Goal: Navigation & Orientation: Find specific page/section

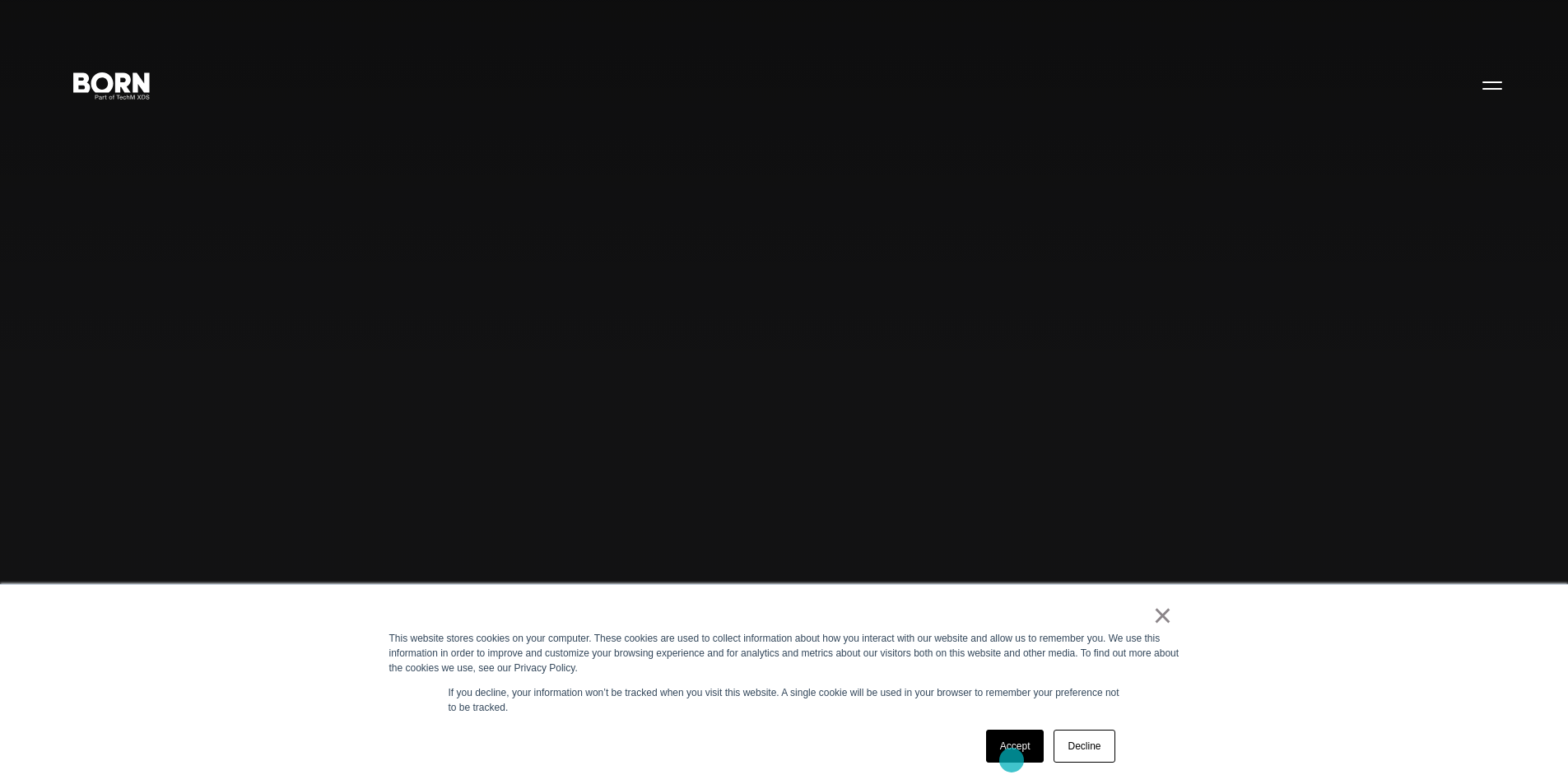
click at [1014, 756] on link "Accept" at bounding box center [1016, 746] width 59 height 33
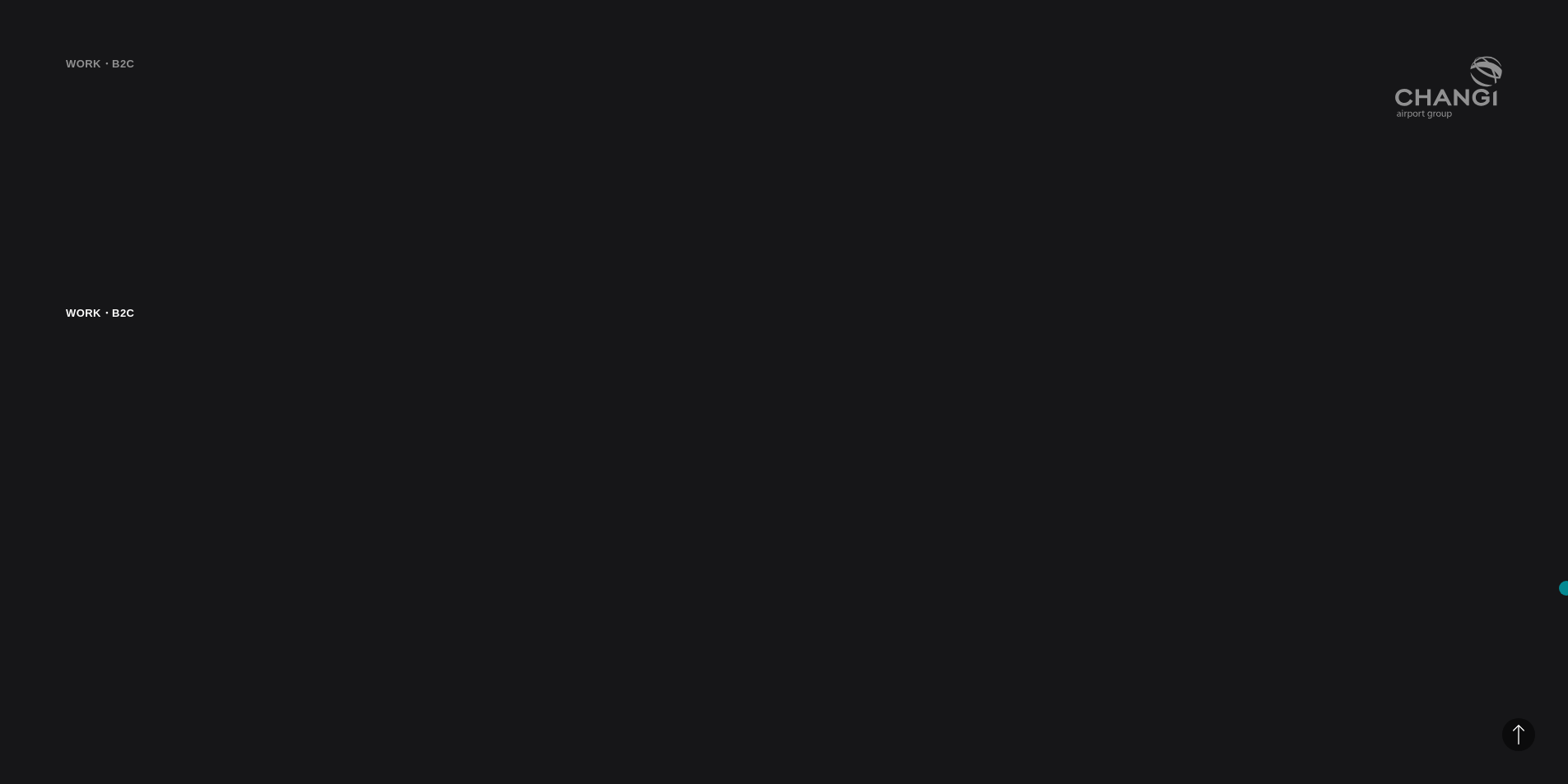
scroll to position [5361, 0]
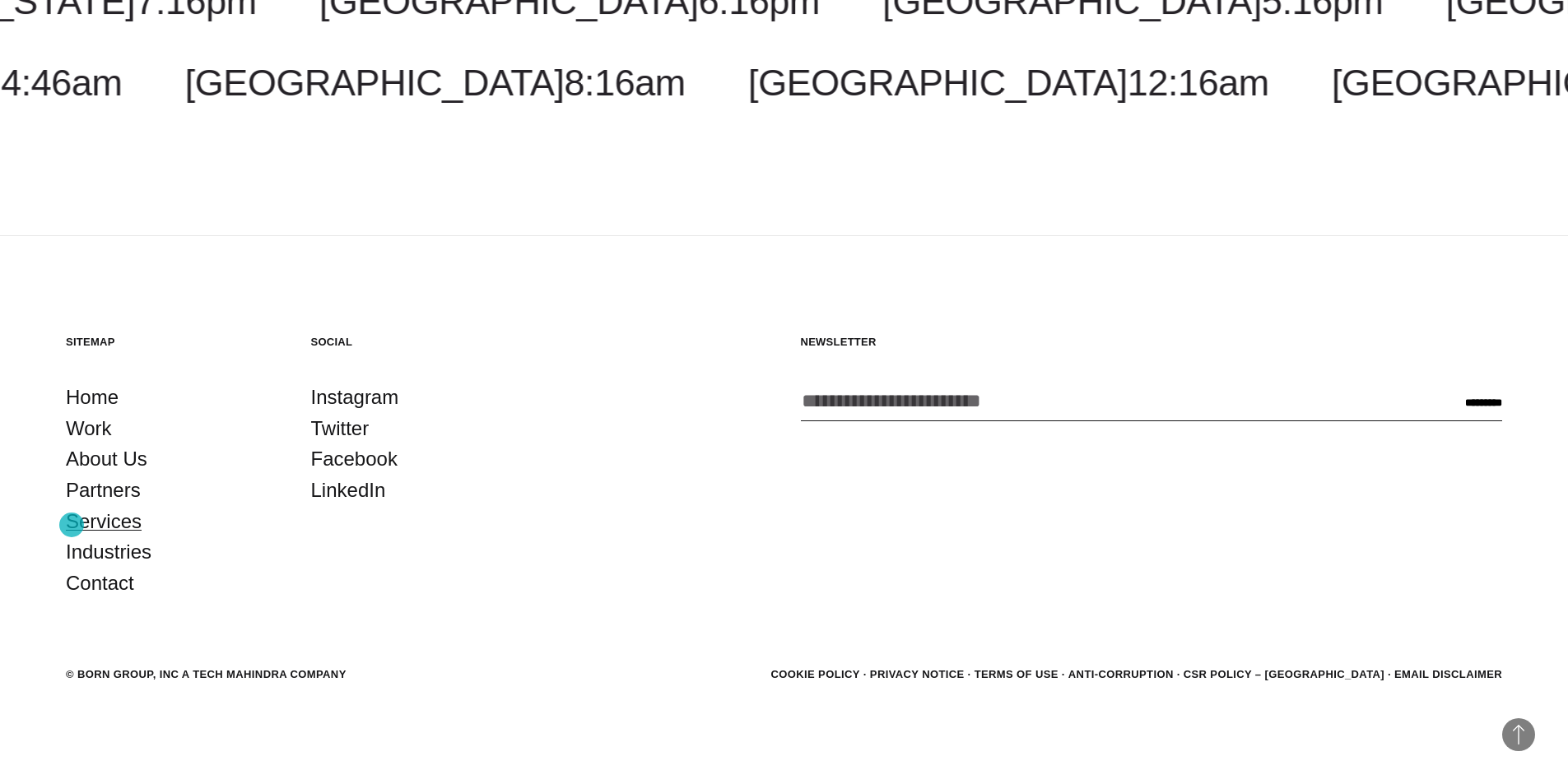
click at [72, 524] on link "Services" at bounding box center [103, 521] width 76 height 31
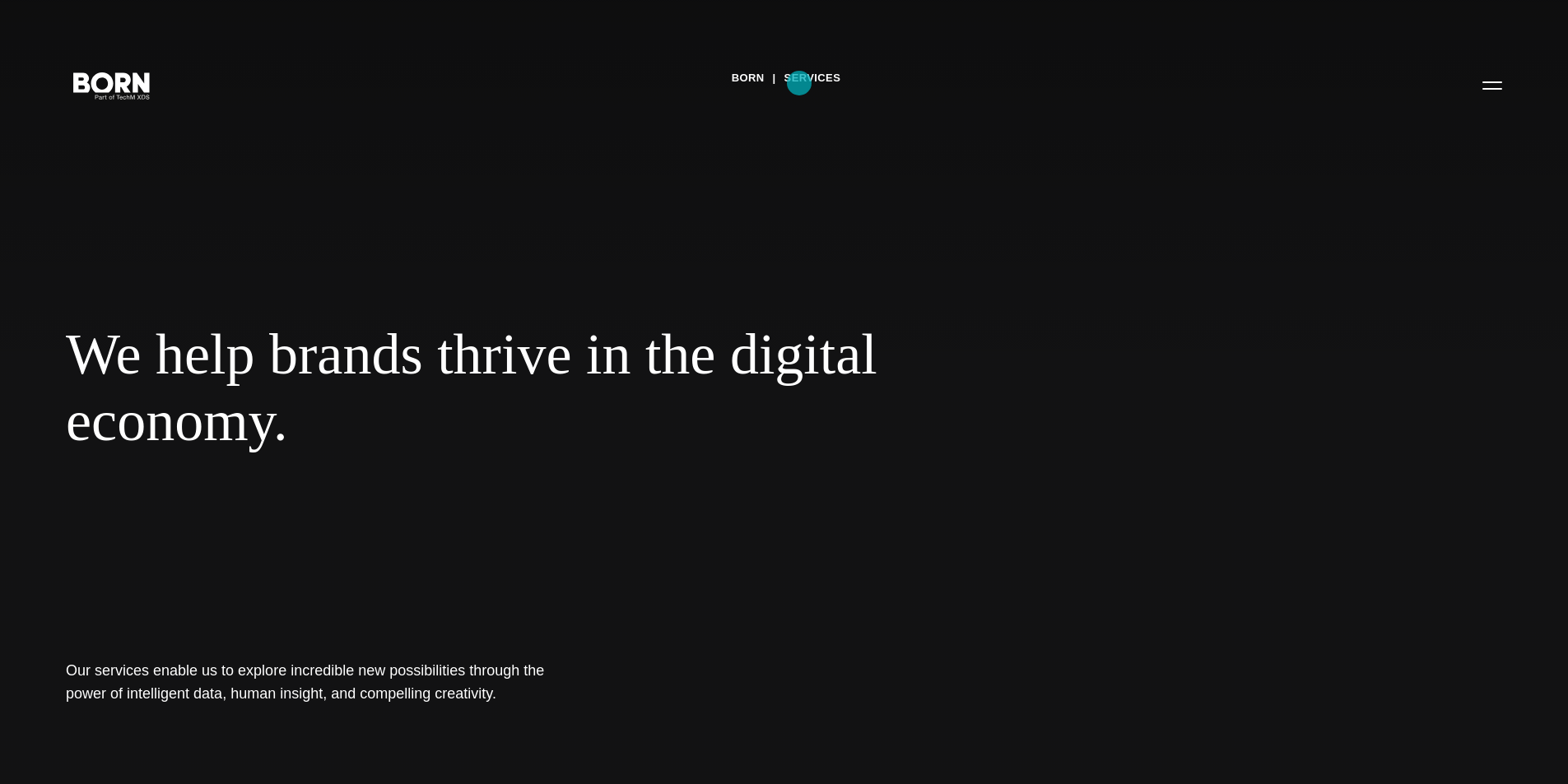
click at [800, 83] on link "Services" at bounding box center [813, 78] width 57 height 25
click at [1140, 204] on div "BORN Services We help brands thrive in the digital economy. Our services enable…" at bounding box center [784, 392] width 1568 height 784
